Goal: Entertainment & Leisure: Consume media (video, audio)

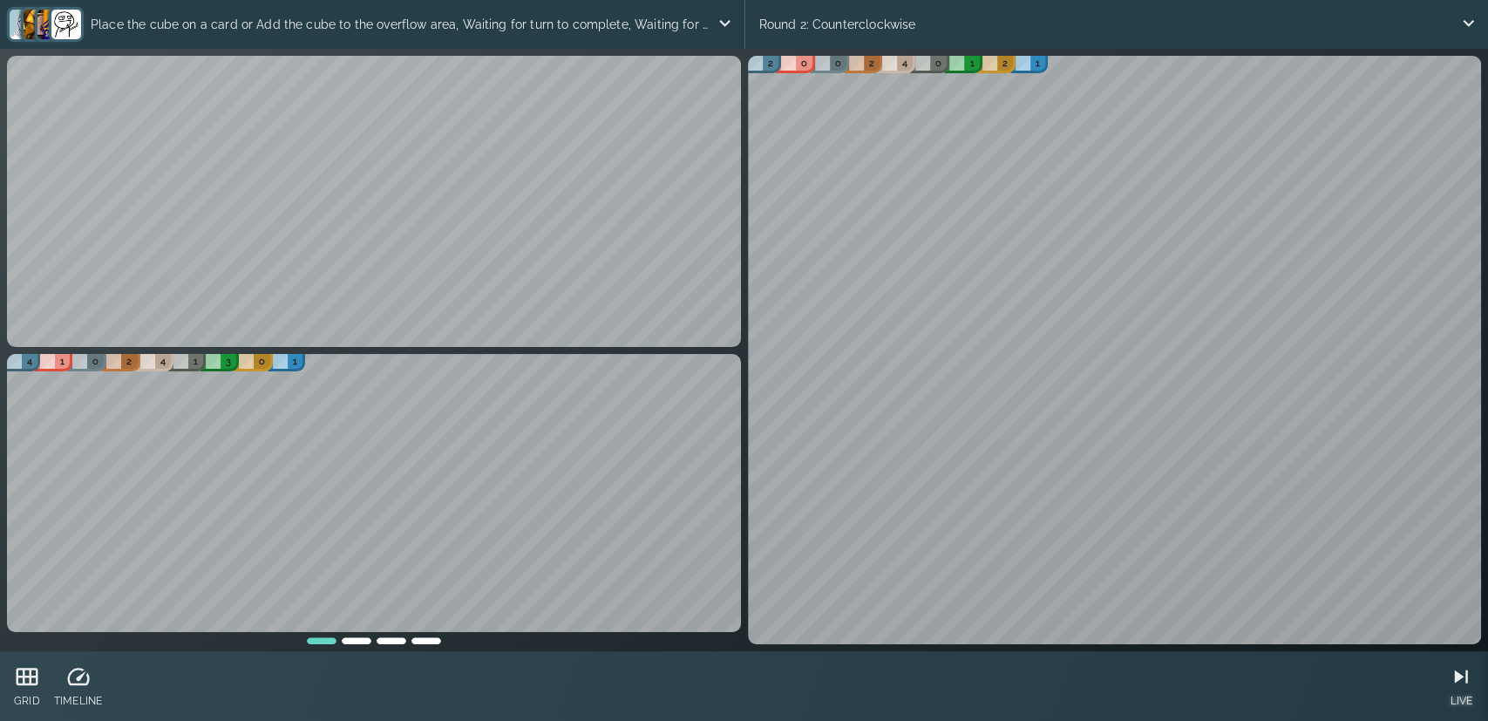
click at [1457, 683] on icon at bounding box center [1461, 676] width 26 height 26
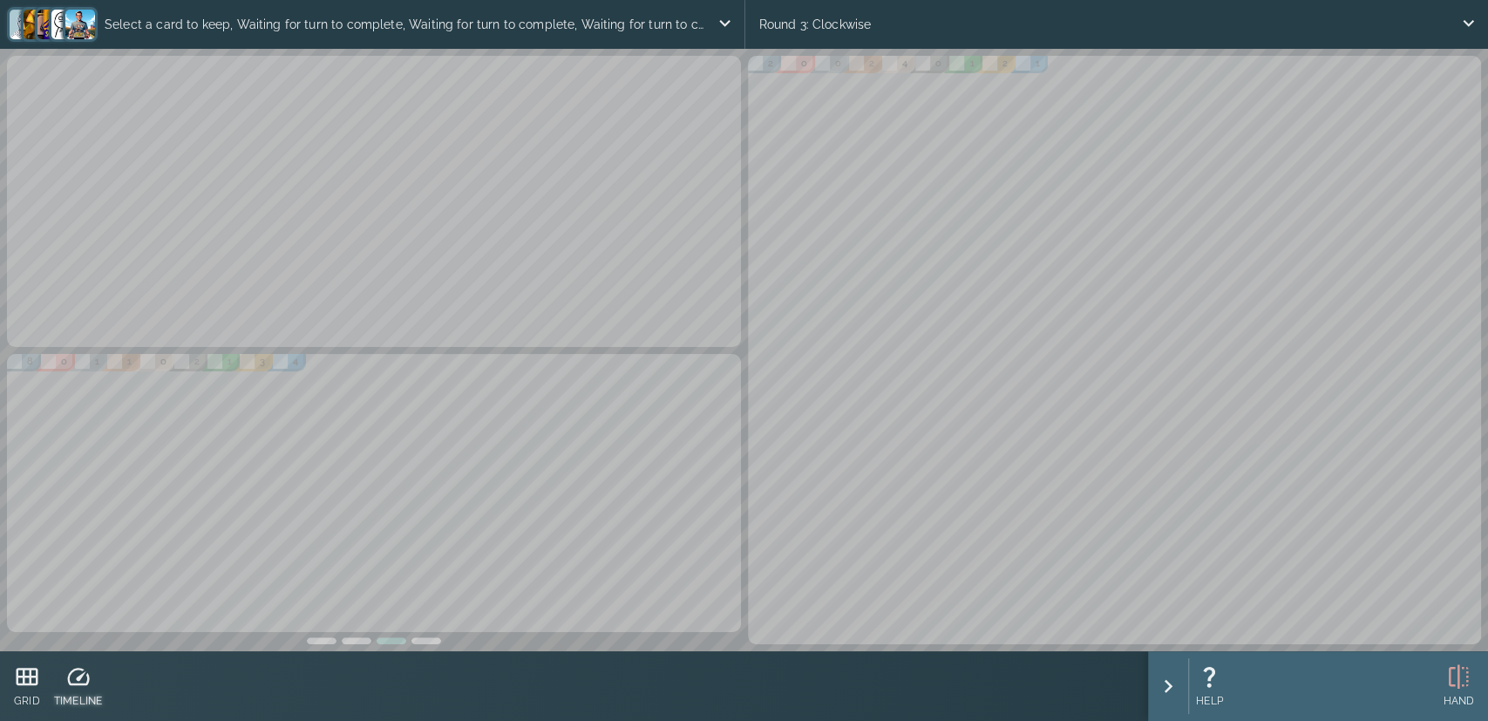
click at [86, 668] on icon at bounding box center [78, 676] width 26 height 26
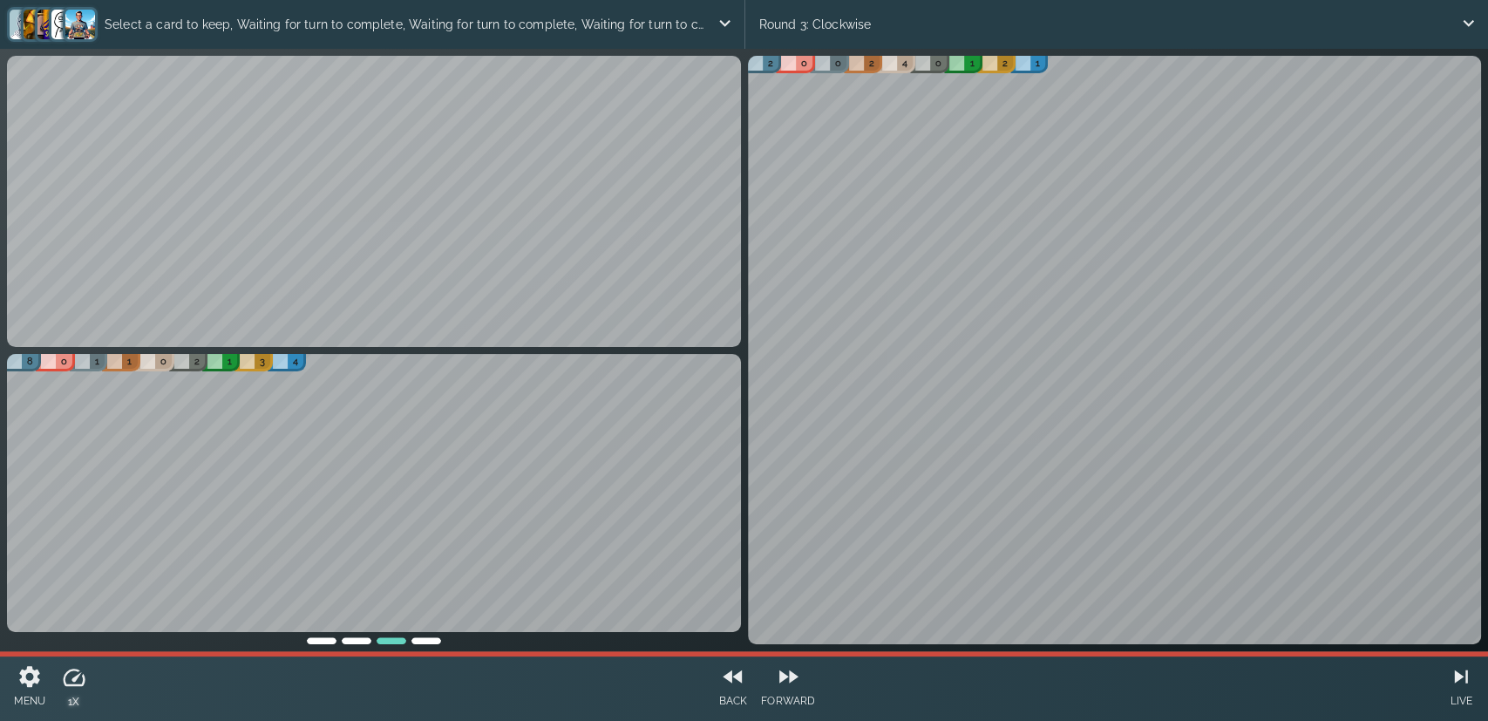
click at [88, 683] on div "1X" at bounding box center [74, 687] width 40 height 70
click at [76, 707] on p "1.5X" at bounding box center [73, 701] width 26 height 16
click at [33, 691] on div "MENU" at bounding box center [30, 686] width 32 height 56
click at [1455, 27] on div "Round 3: Clockwise" at bounding box center [1116, 24] width 743 height 49
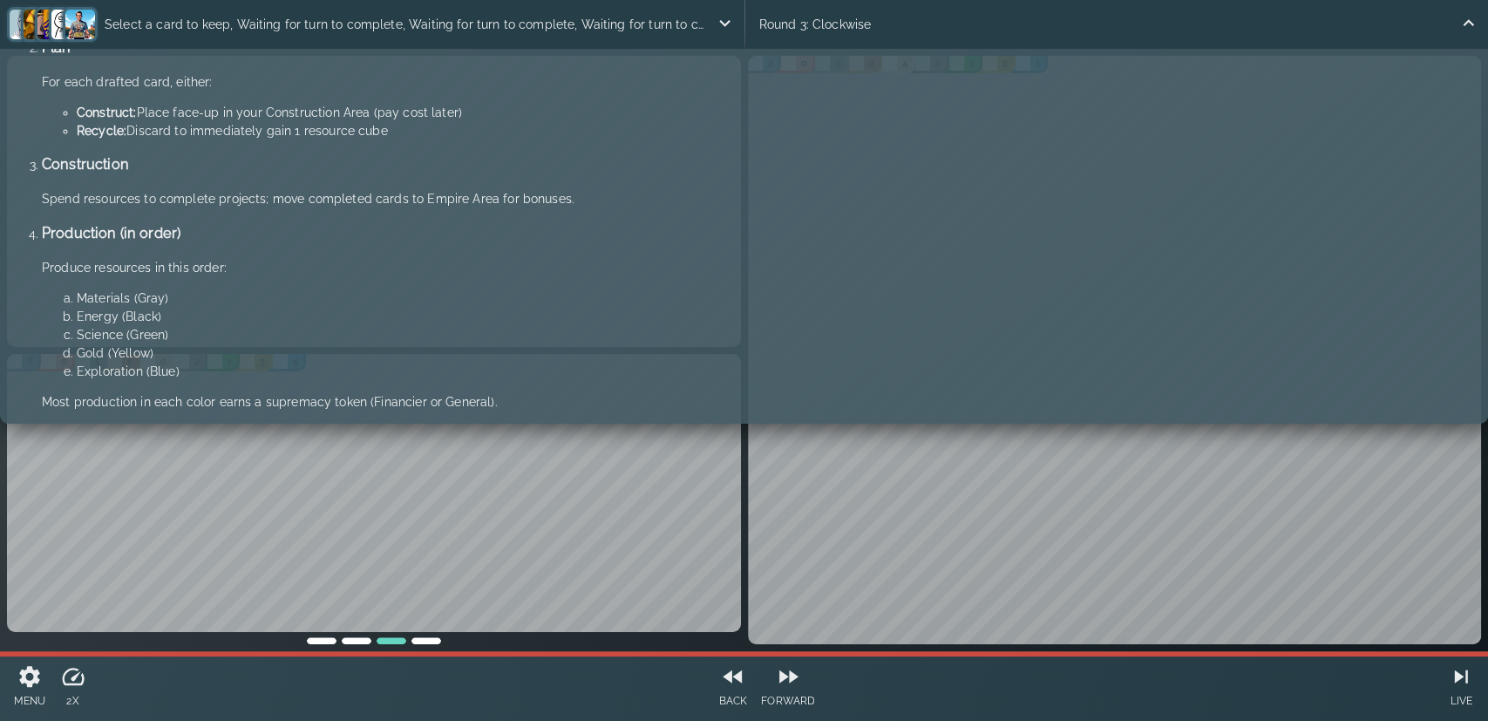
scroll to position [261, 0]
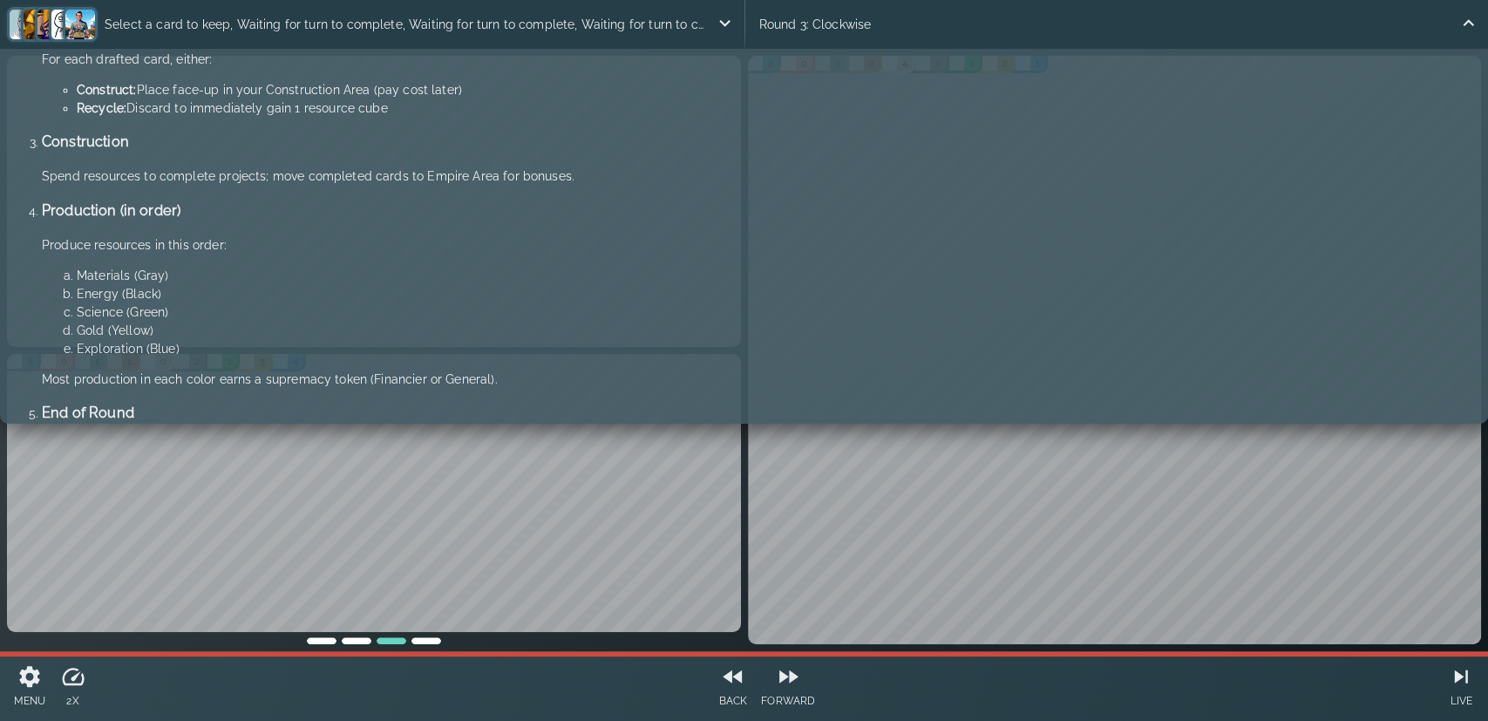
click at [1459, 31] on icon at bounding box center [1468, 23] width 22 height 22
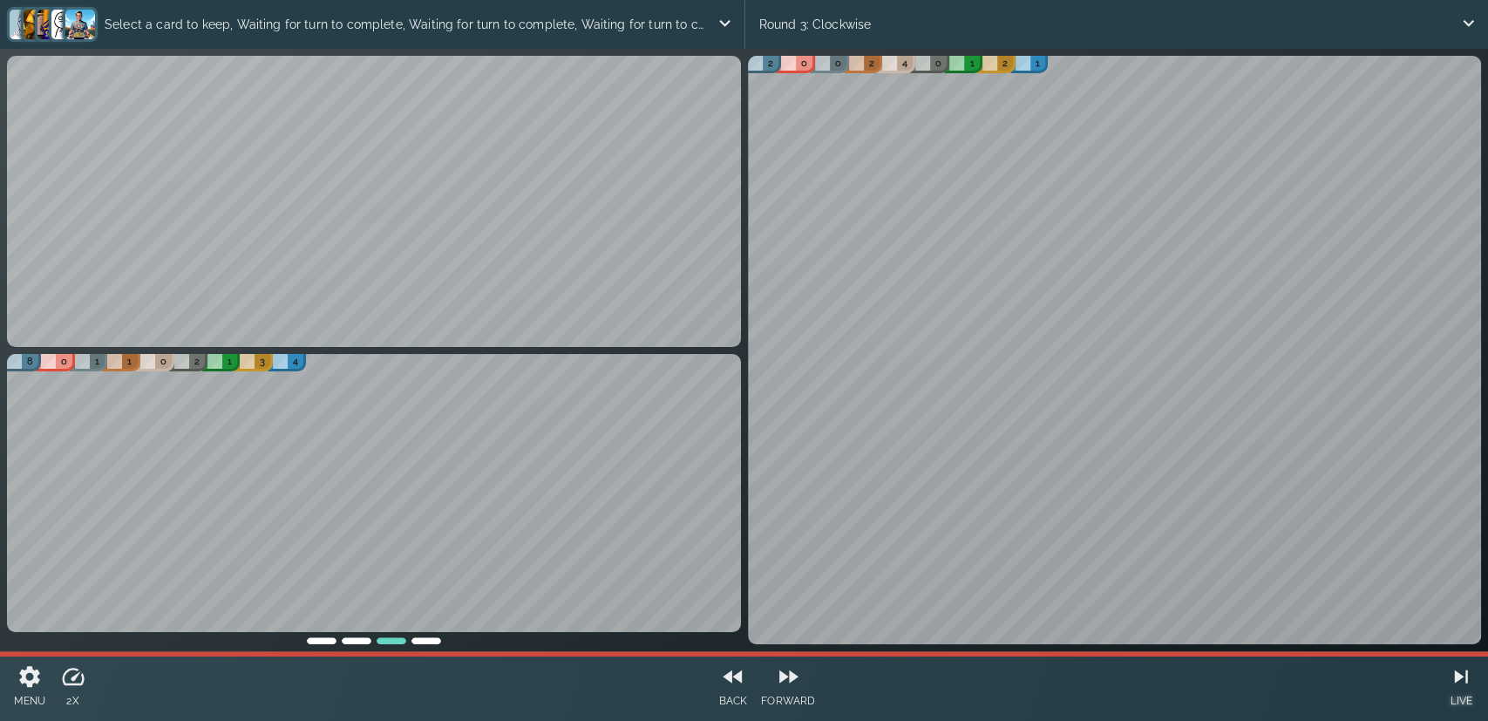
click at [1460, 672] on icon at bounding box center [1461, 676] width 26 height 26
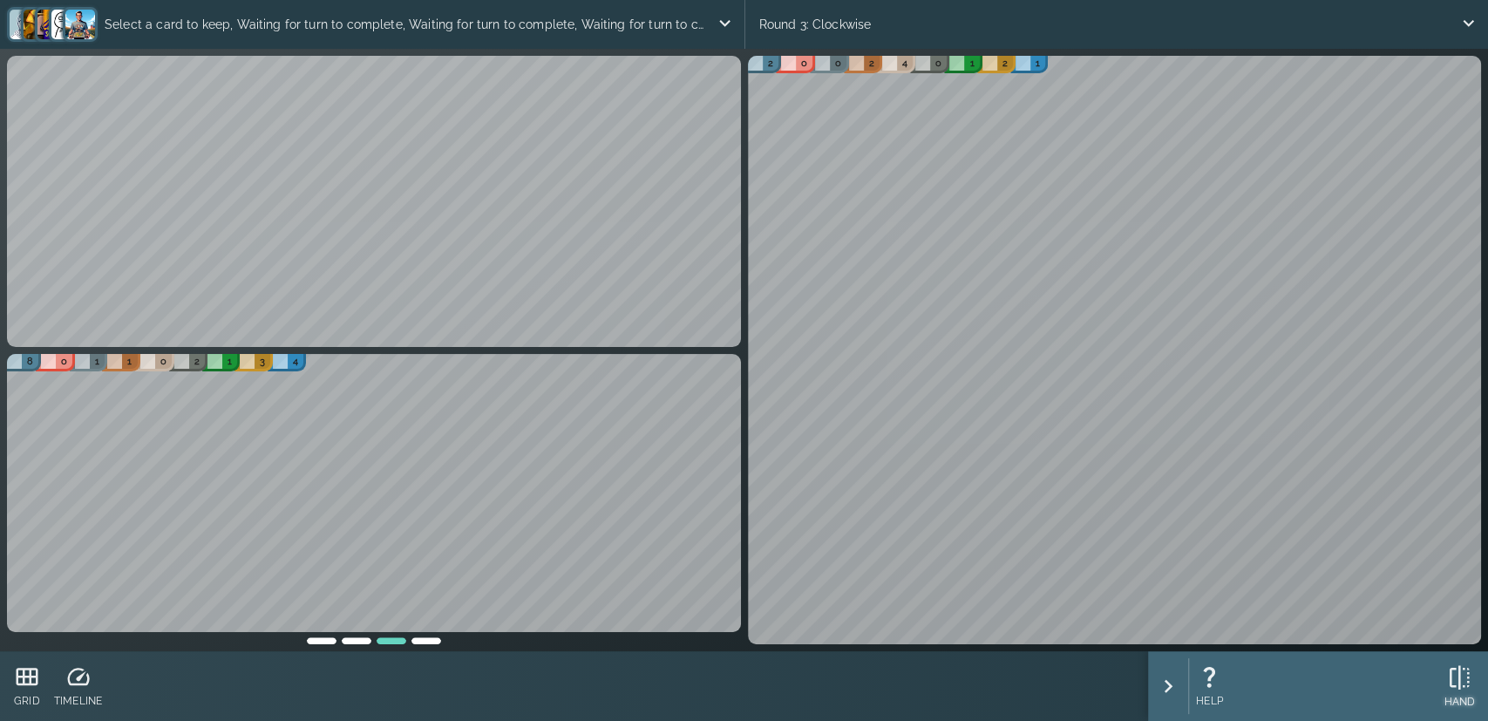
click at [1458, 673] on icon at bounding box center [1459, 677] width 20 height 24
click at [1449, 673] on icon at bounding box center [1458, 676] width 26 height 26
click at [1448, 694] on div "CONFIRM" at bounding box center [1450, 687] width 49 height 56
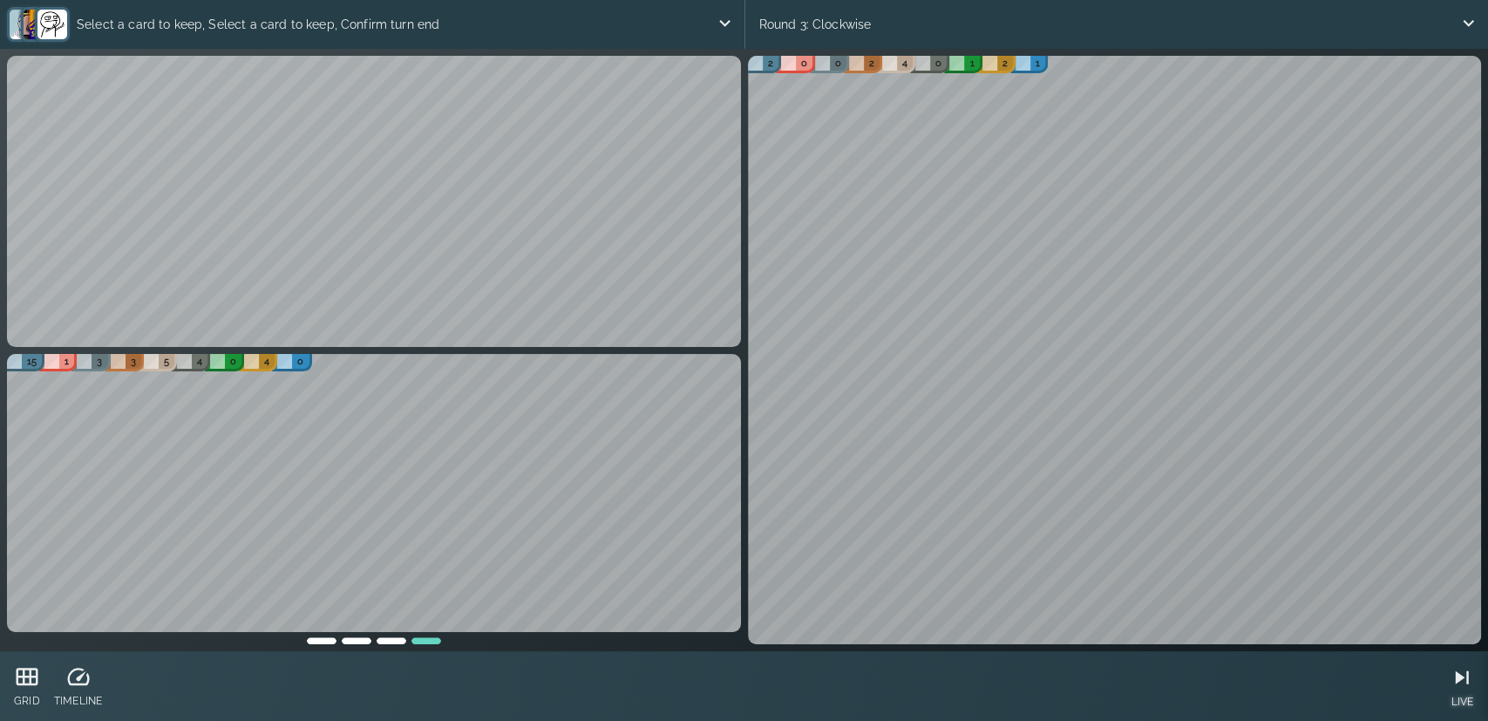
click at [1463, 674] on icon at bounding box center [1462, 677] width 26 height 26
